Goal: Task Accomplishment & Management: Use online tool/utility

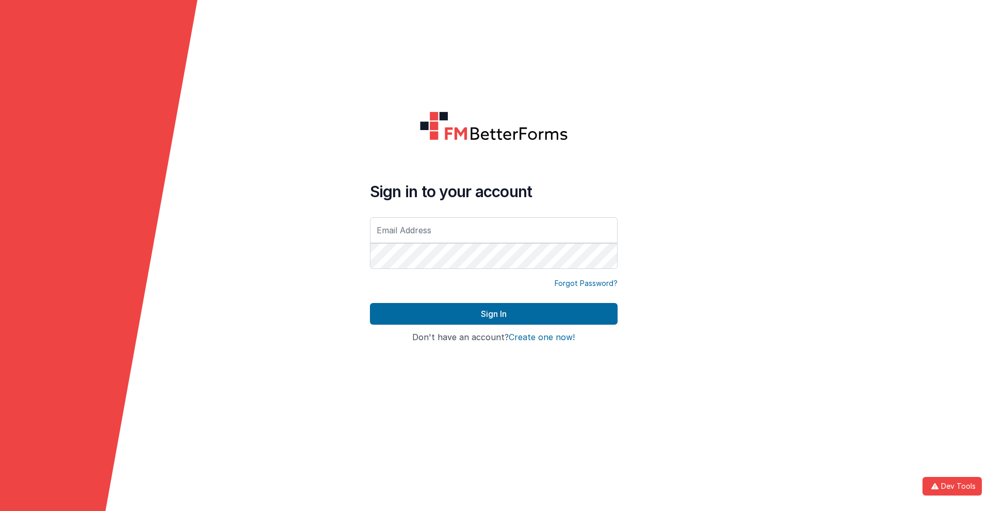
click at [493, 230] on input "text" at bounding box center [494, 230] width 248 height 26
type input "[PERSON_NAME][EMAIL_ADDRESS][DOMAIN_NAME]"
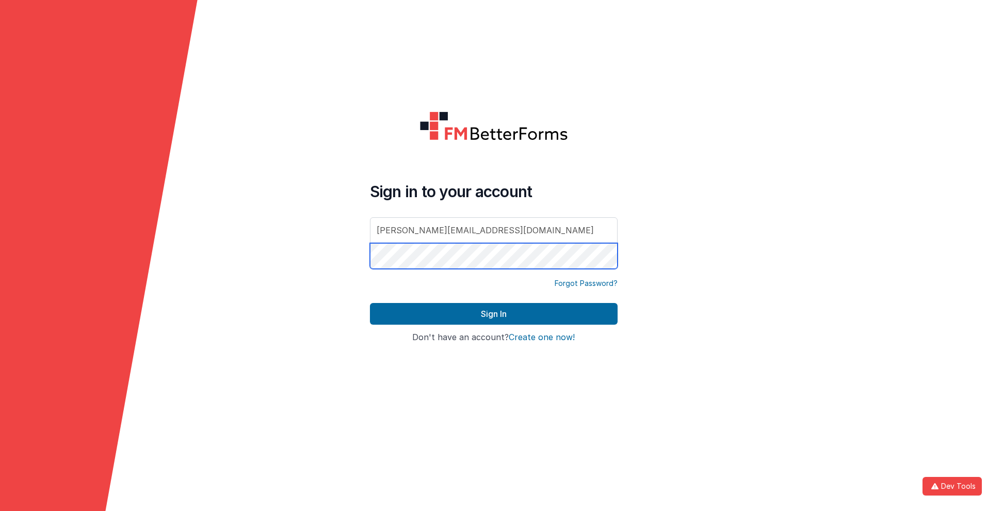
click at [370, 303] on button "Sign In" at bounding box center [494, 314] width 248 height 22
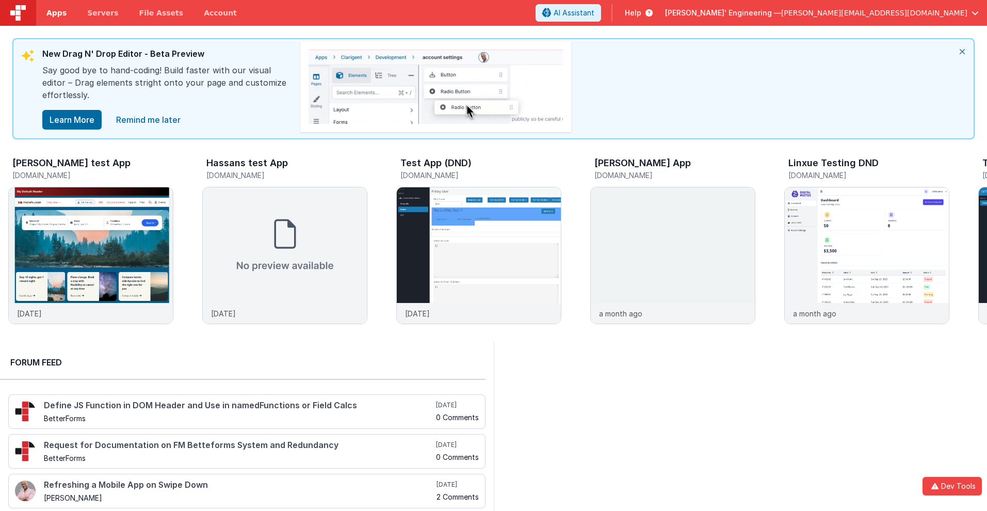
click at [56, 13] on span "Apps" at bounding box center [56, 13] width 20 height 10
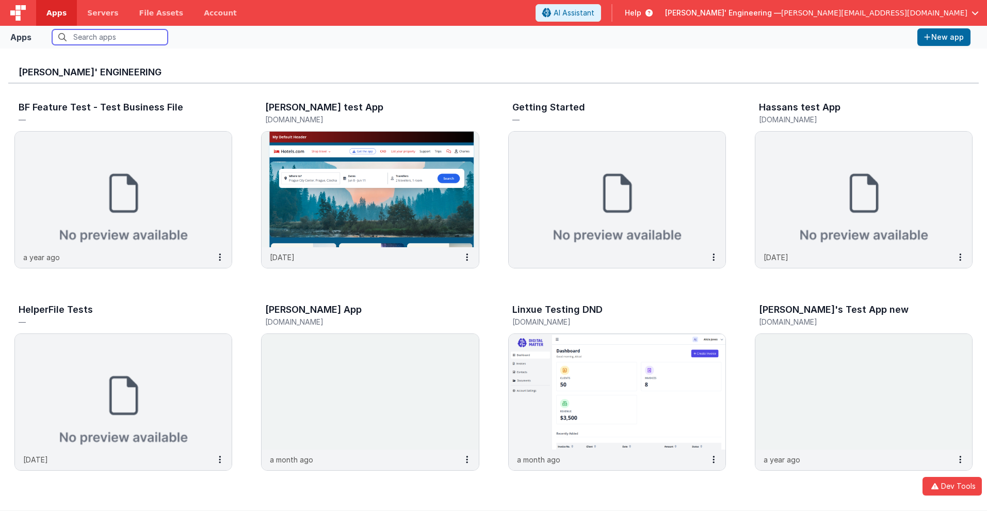
click at [110, 37] on input "text" at bounding box center [110, 36] width 116 height 15
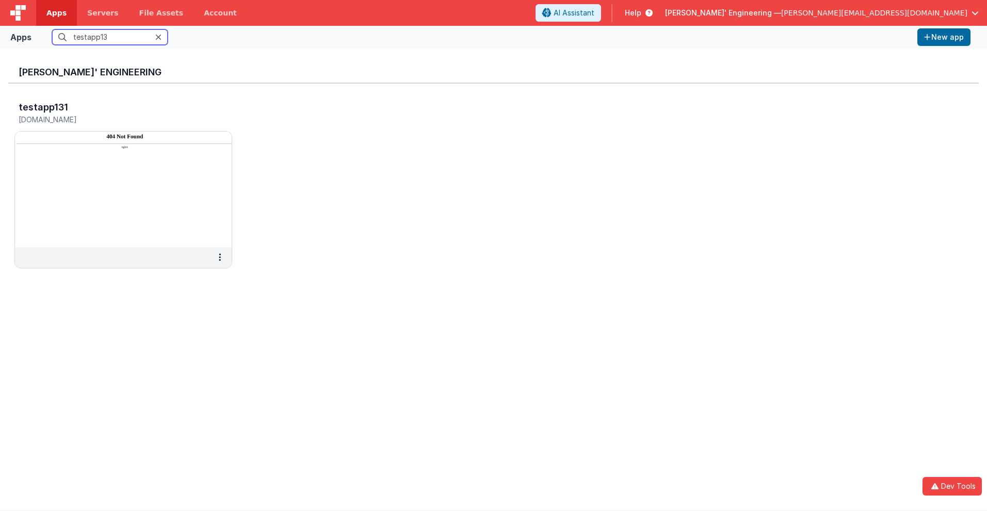
type input "testapp131"
click at [112, 119] on h5 "[DOMAIN_NAME]" at bounding box center [113, 120] width 188 height 8
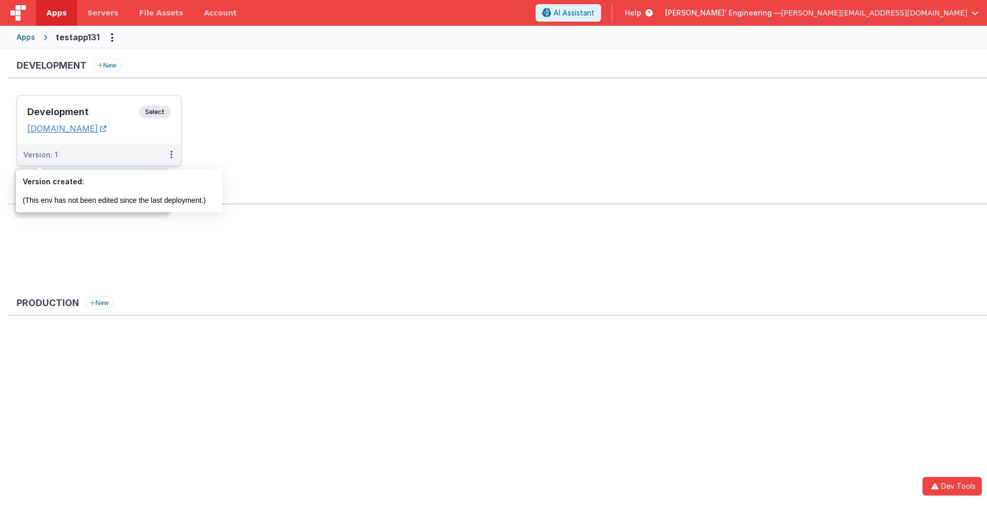
click at [40, 155] on div "Version: 1" at bounding box center [40, 155] width 35 height 10
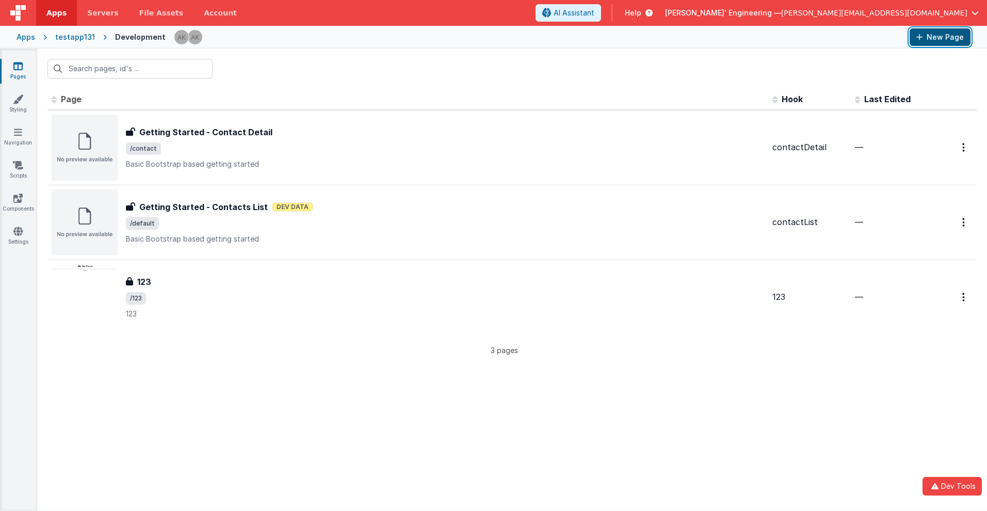
click at [940, 37] on button "New Page" at bounding box center [940, 37] width 61 height 18
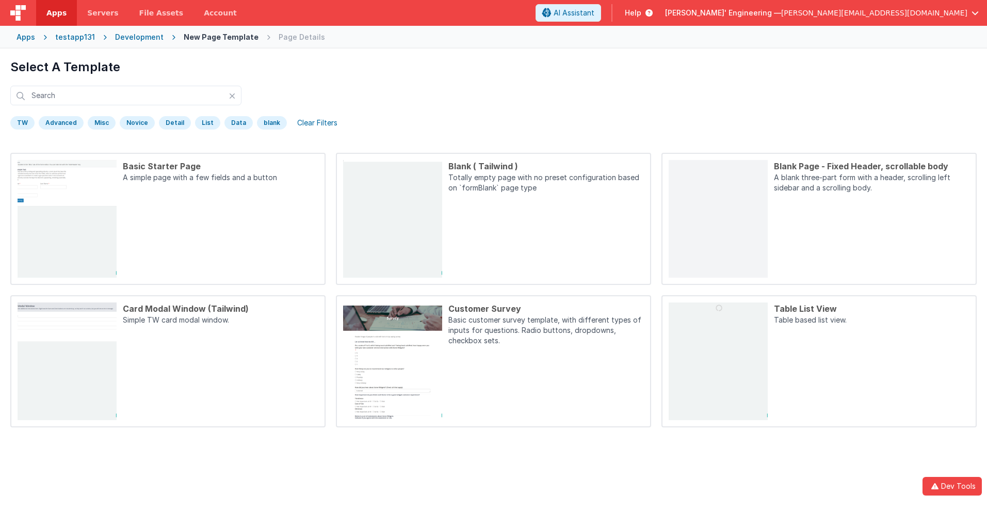
scroll to position [48, 0]
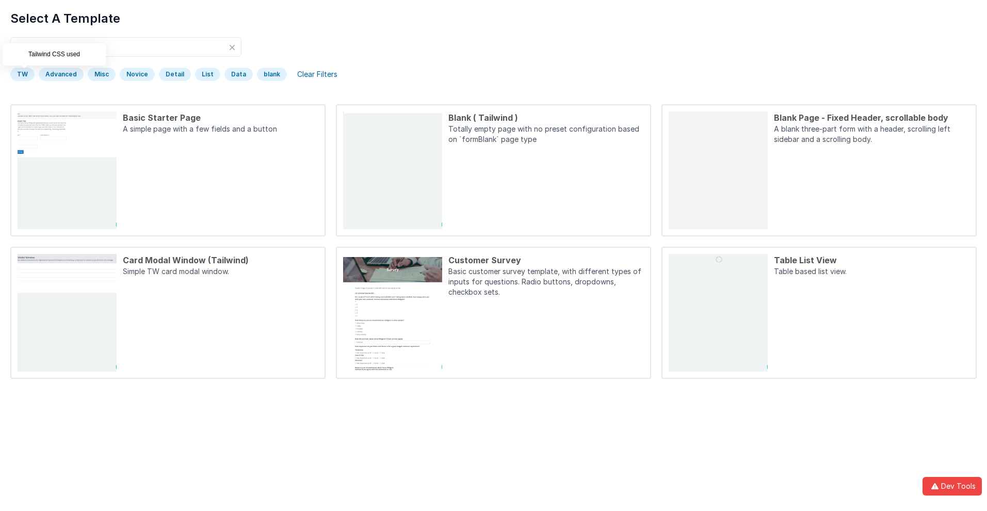
click at [22, 74] on div "TW" at bounding box center [22, 74] width 24 height 13
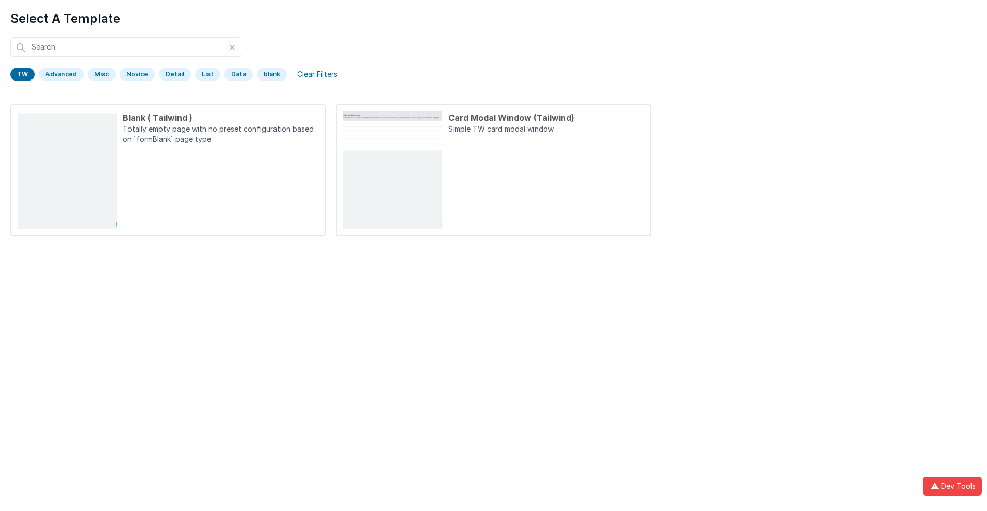
click at [22, 74] on div "TW" at bounding box center [22, 74] width 24 height 13
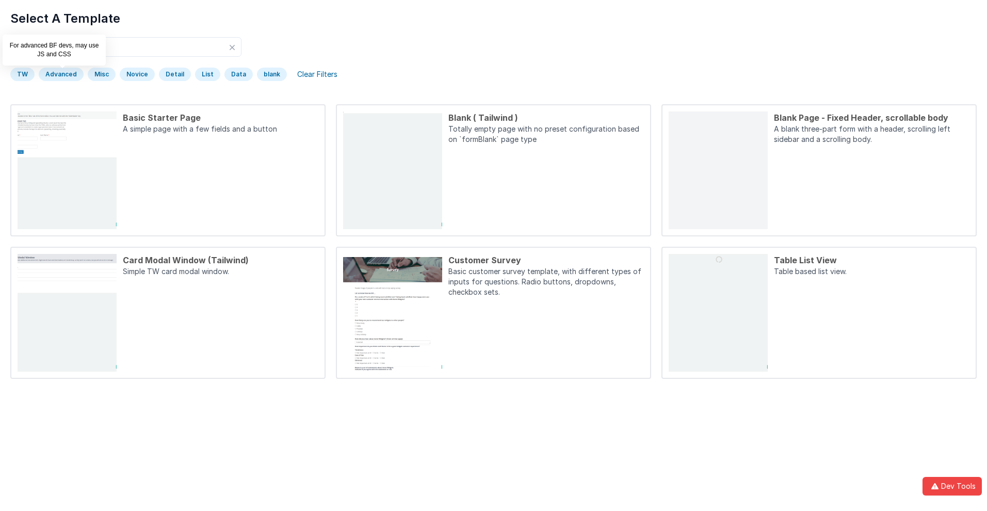
click at [60, 74] on div "Advanced" at bounding box center [61, 74] width 45 height 13
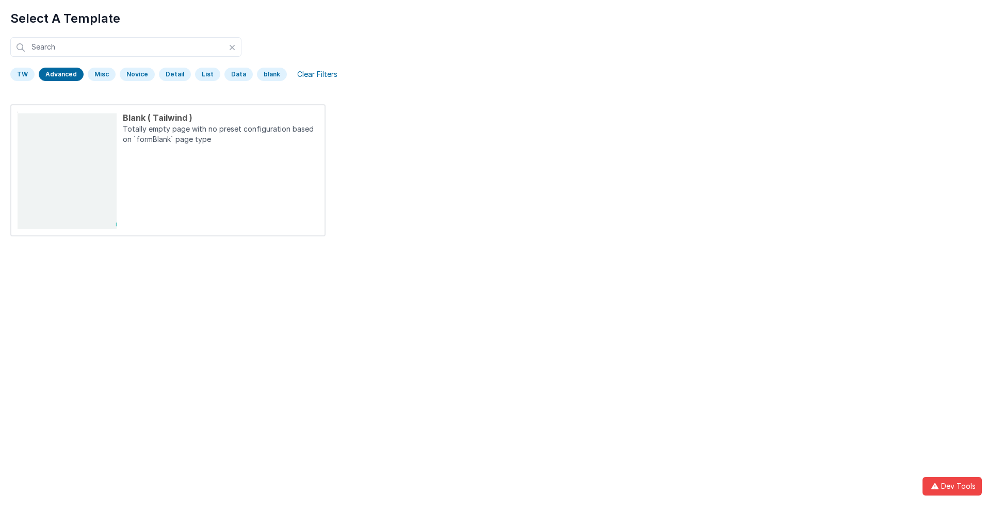
click at [60, 74] on div "Advanced" at bounding box center [61, 74] width 45 height 13
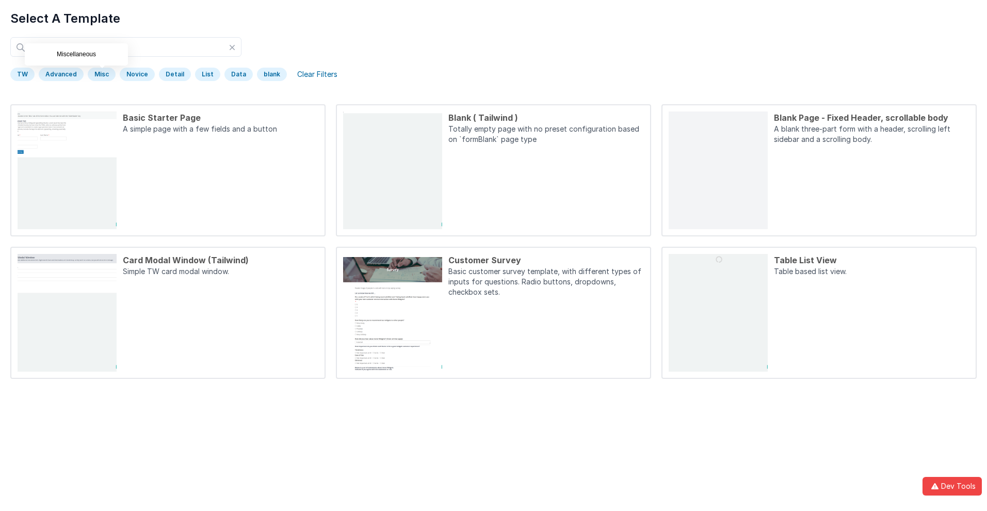
click at [100, 74] on div "Misc" at bounding box center [102, 74] width 28 height 13
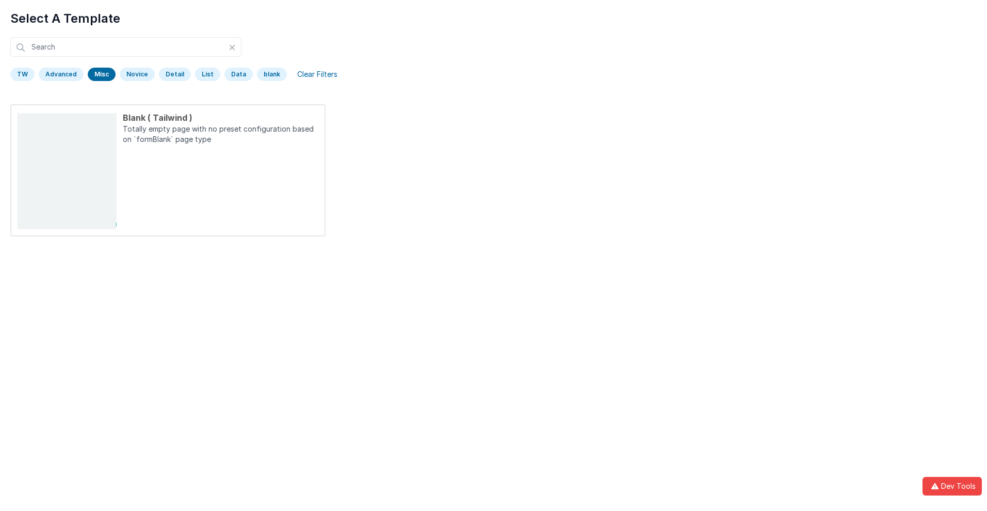
click at [100, 74] on div "Misc" at bounding box center [102, 74] width 28 height 13
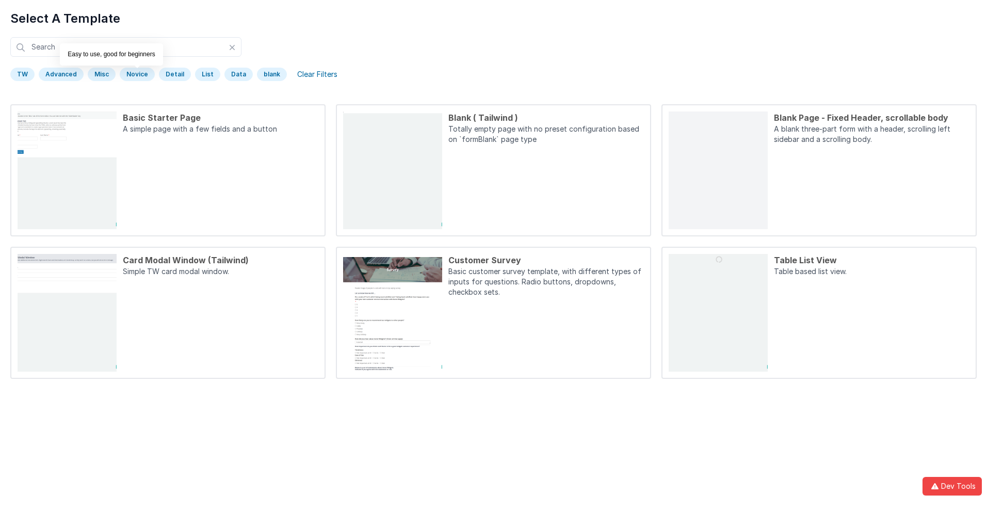
click at [135, 74] on div "Novice" at bounding box center [137, 74] width 35 height 13
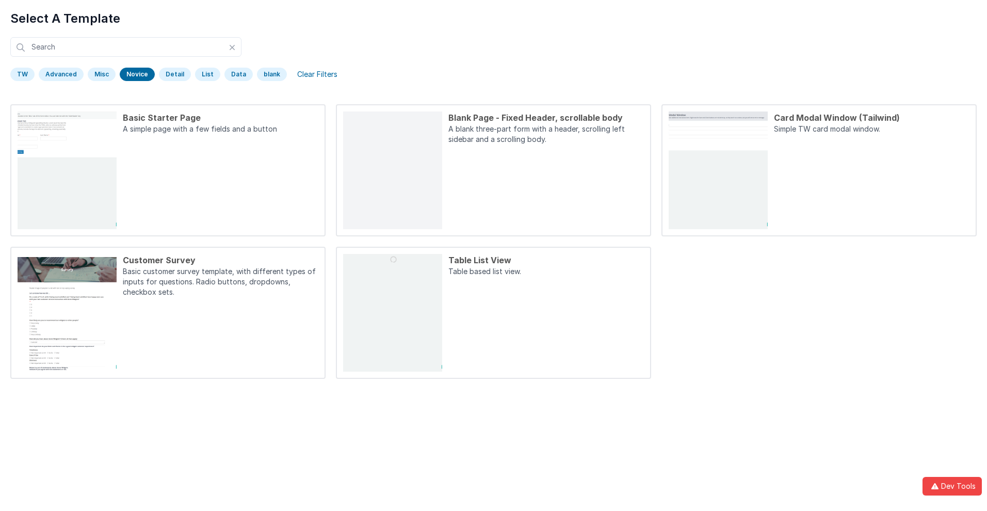
click at [135, 74] on div "Novice" at bounding box center [137, 74] width 35 height 13
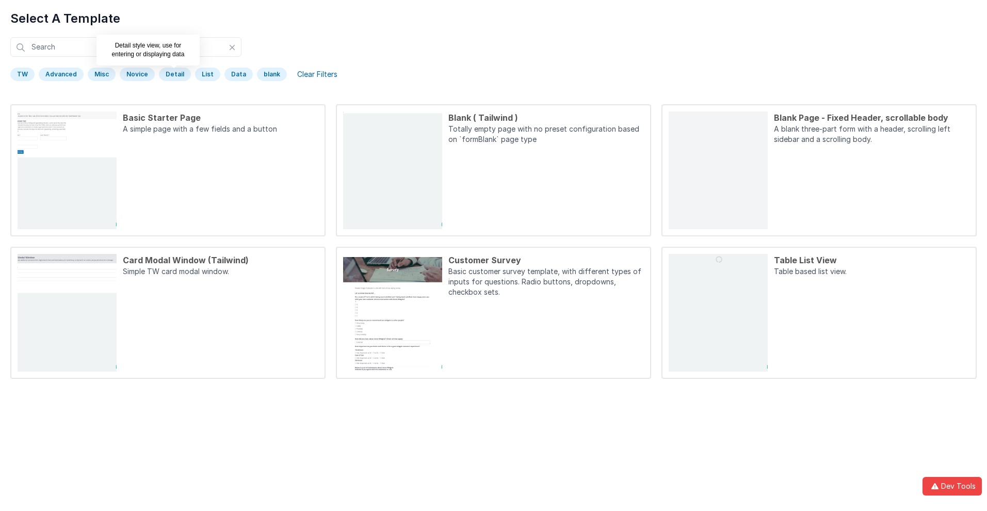
click at [171, 74] on div "Detail" at bounding box center [175, 74] width 32 height 13
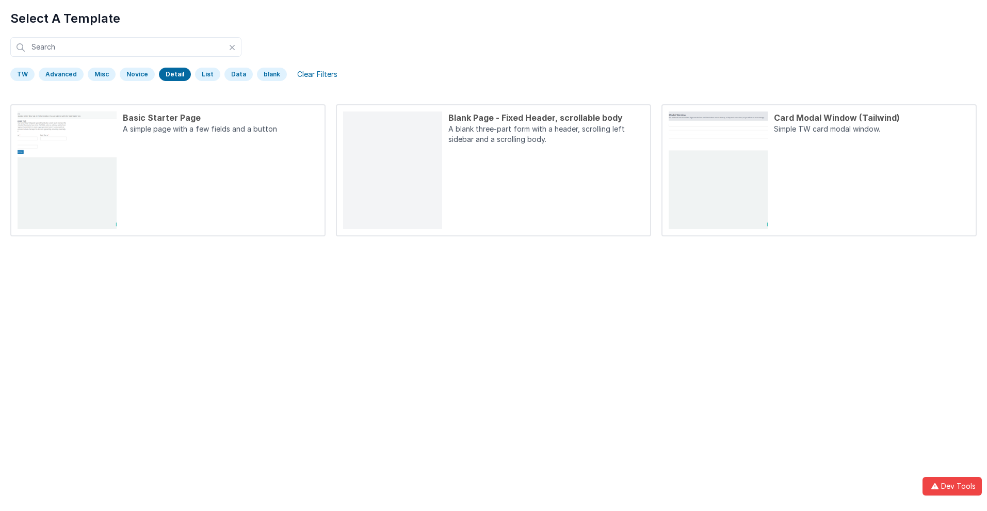
click at [171, 74] on div "Detail" at bounding box center [175, 74] width 32 height 13
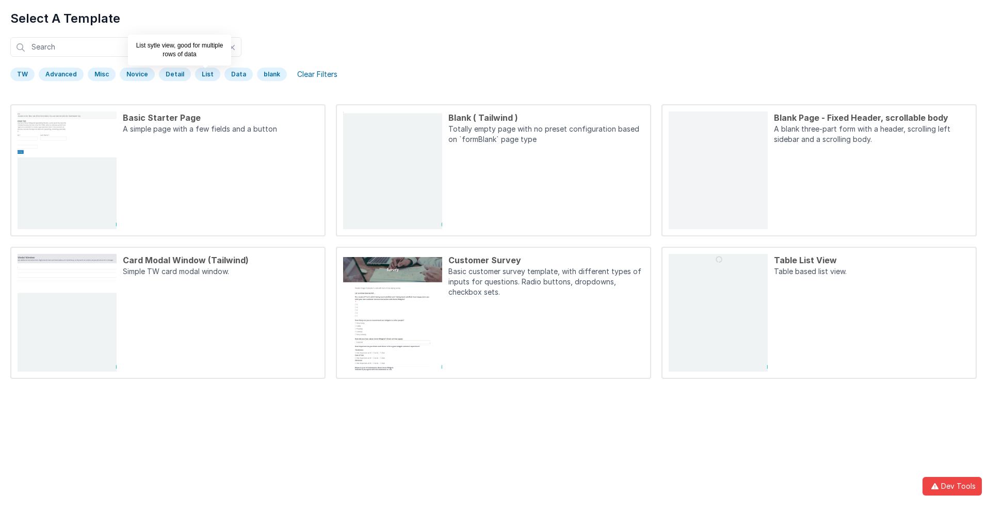
click at [203, 74] on div "List" at bounding box center [207, 74] width 25 height 13
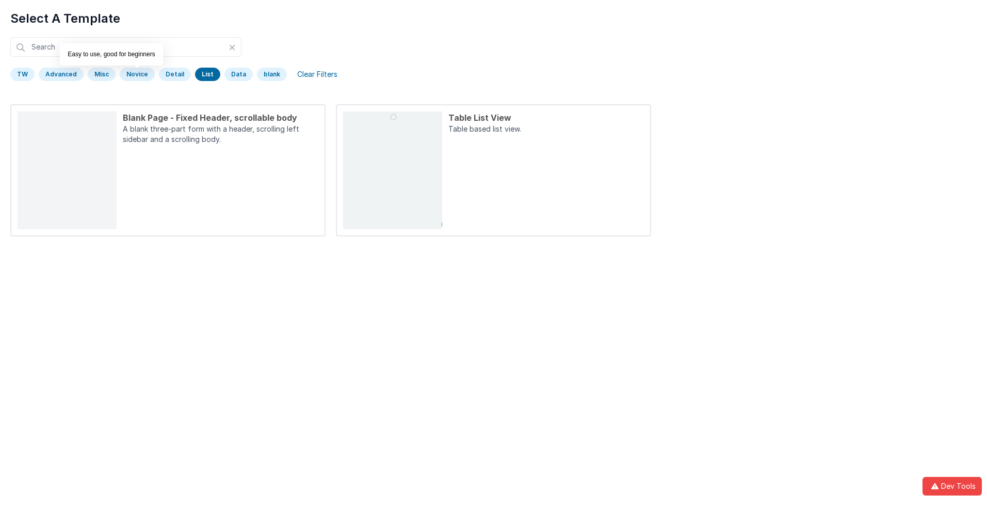
click at [135, 74] on div "Novice" at bounding box center [137, 74] width 35 height 13
click at [126, 47] on input "text" at bounding box center [125, 47] width 231 height 20
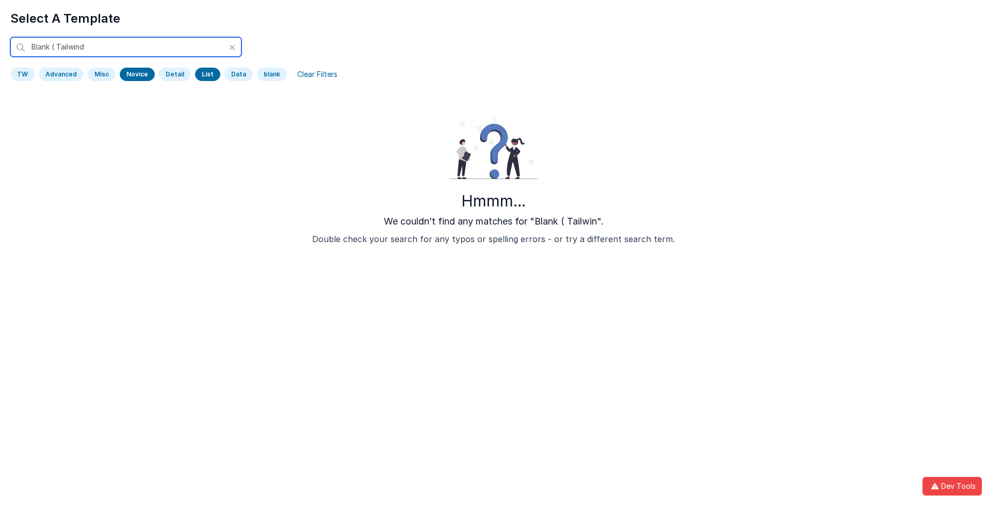
type input "Blank ( Tailwind )"
click at [126, 47] on input "Blank ( Tailwind )" at bounding box center [125, 47] width 231 height 20
